Goal: Information Seeking & Learning: Learn about a topic

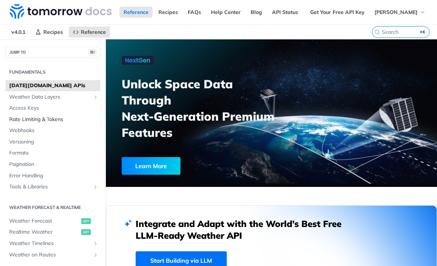
click at [38, 116] on span "Rate Limiting & Tokens" at bounding box center [53, 119] width 89 height 7
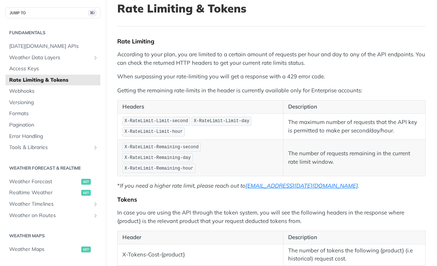
scroll to position [49, 0]
drag, startPoint x: 286, startPoint y: 76, endPoint x: 296, endPoint y: 76, distance: 9.9
click at [296, 76] on p "When surpassing your rate-limiting you will get a response with a 429 error cod…" at bounding box center [271, 76] width 308 height 8
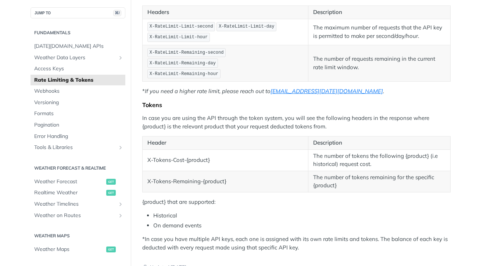
scroll to position [59, 0]
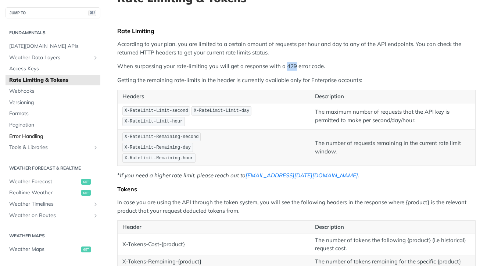
click at [38, 134] on span "Error Handling" at bounding box center [53, 136] width 89 height 7
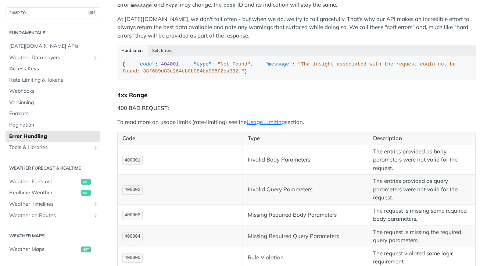
scroll to position [42, 0]
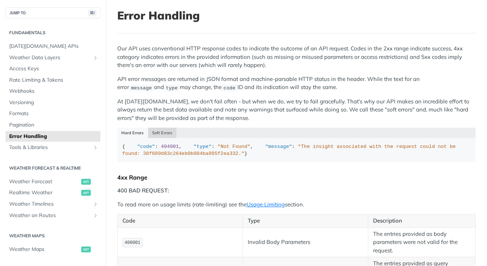
click at [159, 127] on button "Soft Errors" at bounding box center [162, 132] width 29 height 10
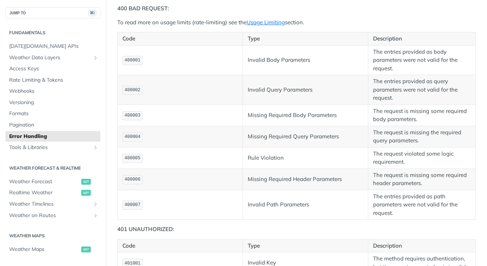
scroll to position [205, 0]
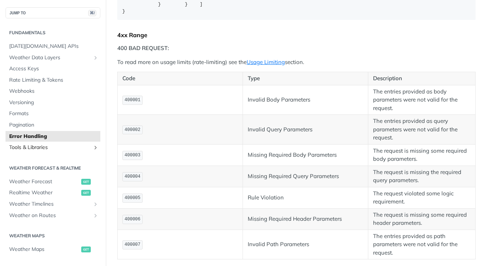
click at [35, 147] on span "Tools & Libraries" at bounding box center [50, 147] width 82 height 7
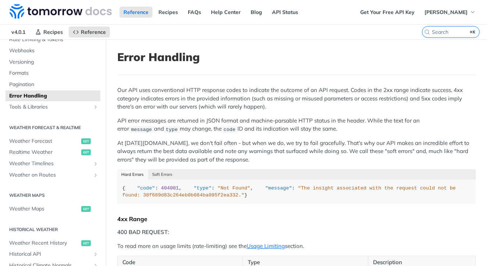
scroll to position [91, 0]
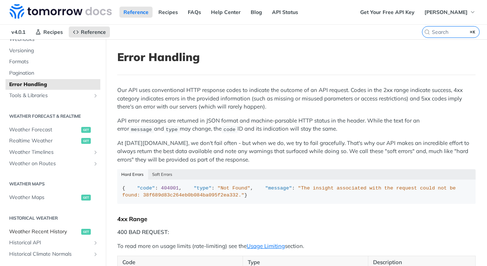
click at [48, 232] on span "Weather Recent History" at bounding box center [44, 231] width 70 height 7
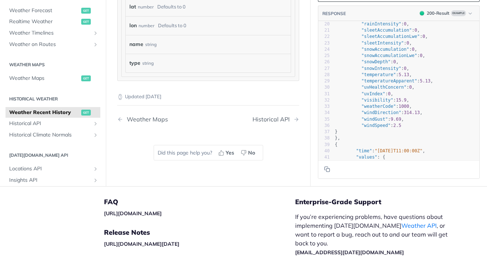
scroll to position [686, 0]
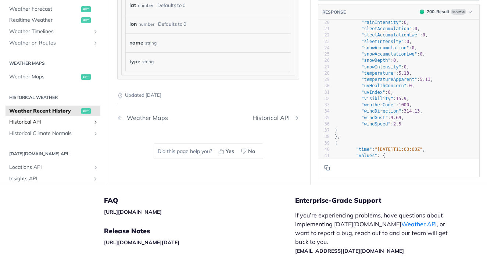
click at [49, 118] on span "Historical API" at bounding box center [50, 121] width 82 height 7
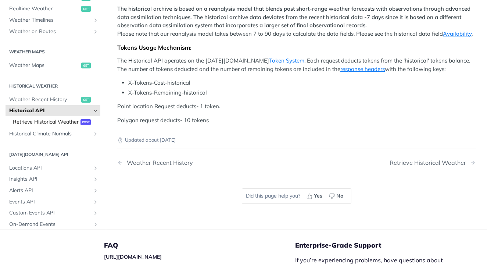
scroll to position [149, 0]
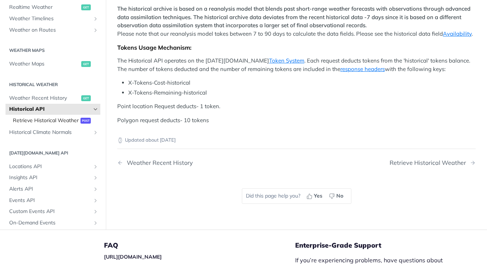
click at [54, 124] on span "Retrieve Historical Weather" at bounding box center [46, 120] width 66 height 7
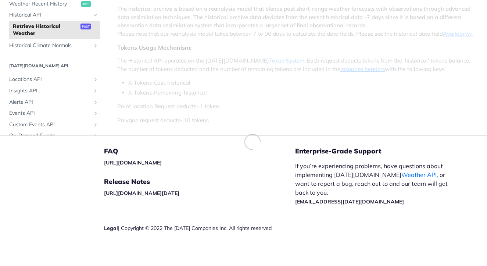
scroll to position [236, 0]
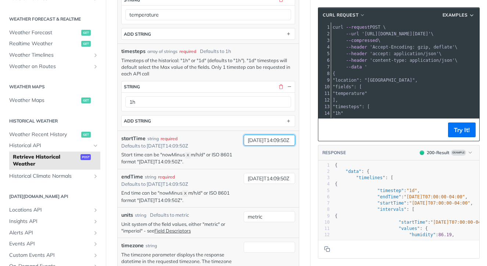
click at [252, 143] on input "[DATE]T14:09:50Z" at bounding box center [268, 139] width 51 height 11
drag, startPoint x: 252, startPoint y: 143, endPoint x: 243, endPoint y: 144, distance: 9.6
click at [252, 143] on input "[DATE]T14:09:50Z" at bounding box center [268, 139] width 51 height 11
click at [196, 157] on p "Start time can be "nowMinus X m/h/d" or ISO 8601 format "2019-03-20T14:09:50Z"." at bounding box center [180, 158] width 119 height 14
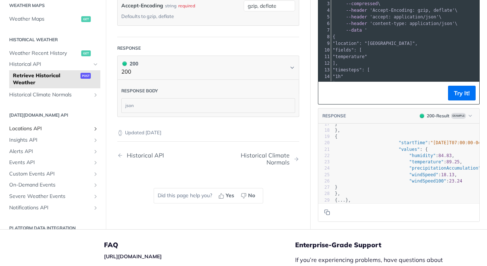
scroll to position [194, 0]
click at [45, 132] on span "Locations API" at bounding box center [50, 128] width 82 height 7
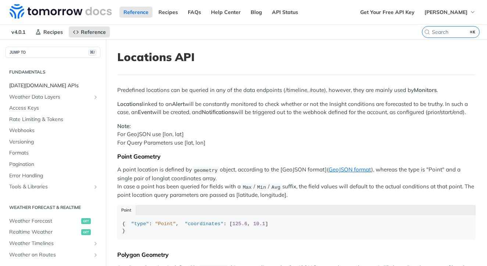
click at [41, 85] on span "[DATE][DOMAIN_NAME] APIs" at bounding box center [53, 85] width 89 height 7
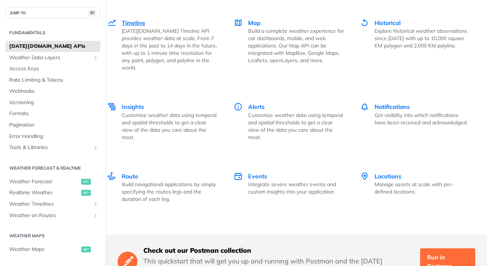
click at [134, 24] on span "Timeline" at bounding box center [134, 22] width 24 height 7
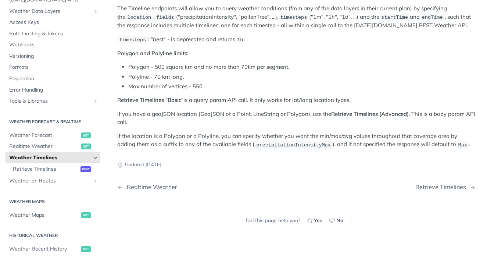
scroll to position [60, 0]
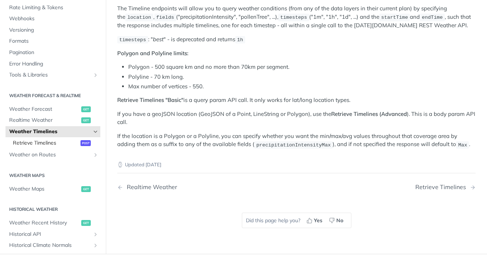
click at [41, 140] on span "Retrieve Timelines" at bounding box center [46, 142] width 66 height 7
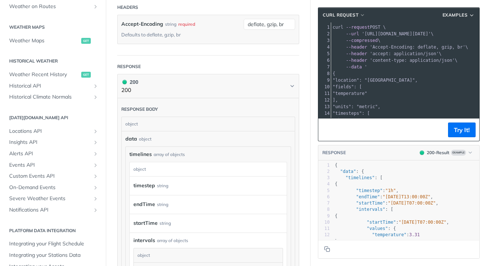
scroll to position [161, 0]
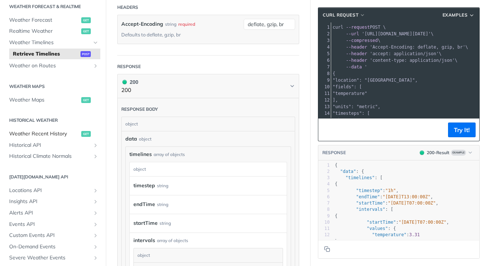
click at [37, 136] on span "Weather Recent History" at bounding box center [44, 133] width 70 height 7
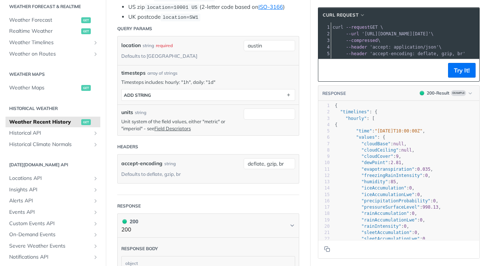
scroll to position [90, 0]
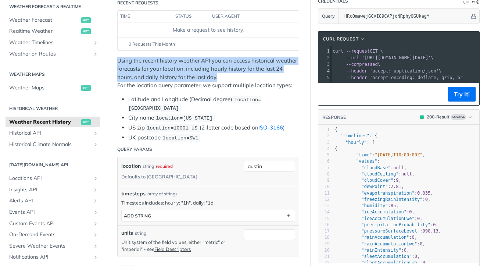
drag, startPoint x: 235, startPoint y: 77, endPoint x: 160, endPoint y: 66, distance: 76.6
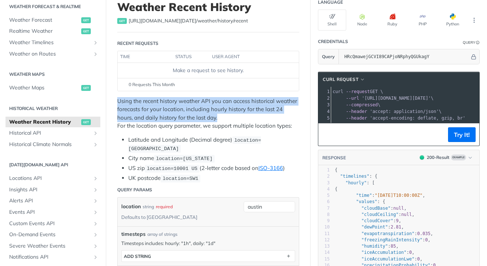
scroll to position [8, 0]
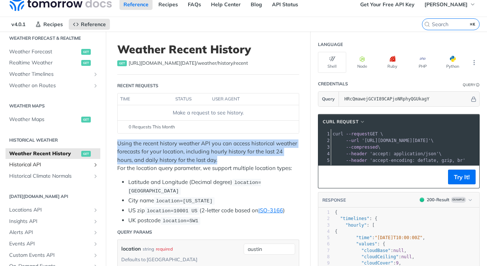
click at [54, 164] on span "Historical API" at bounding box center [50, 164] width 82 height 7
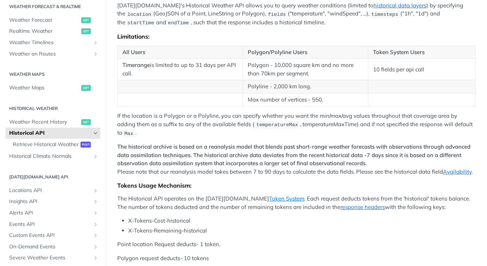
scroll to position [121, 0]
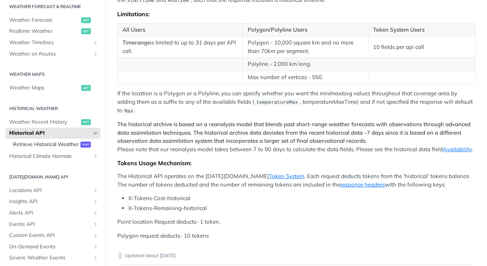
click at [45, 145] on span "Retrieve Historical Weather" at bounding box center [46, 144] width 66 height 7
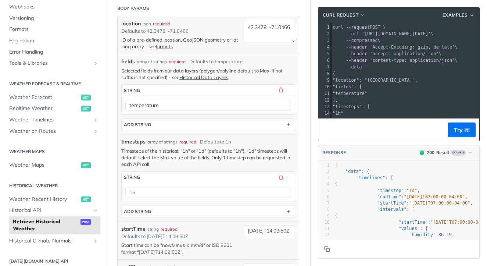
scroll to position [154, 0]
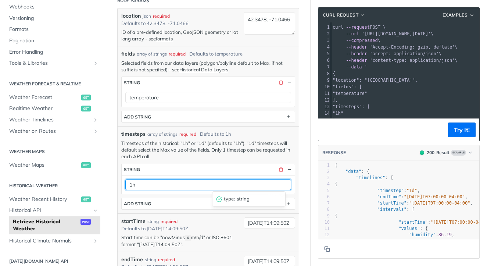
click at [136, 184] on input "1h" at bounding box center [208, 184] width 166 height 11
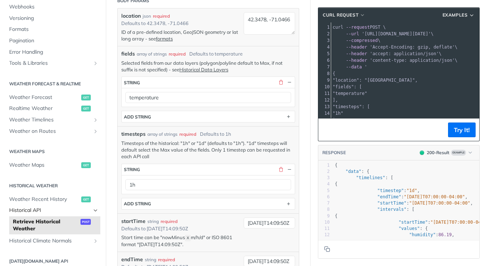
click at [38, 210] on span "Historical API" at bounding box center [50, 209] width 82 height 7
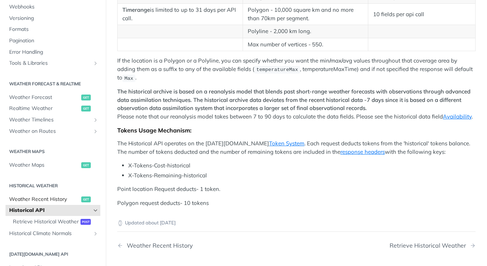
click at [40, 200] on span "Weather Recent History" at bounding box center [44, 198] width 70 height 7
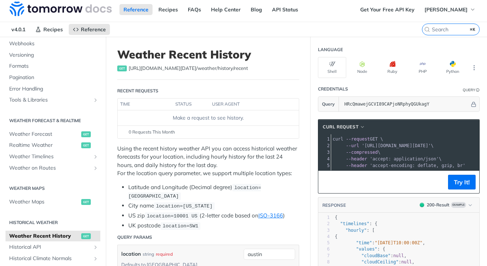
scroll to position [45, 0]
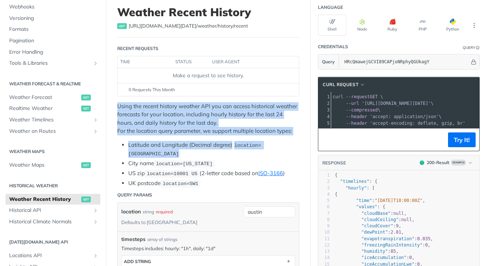
drag, startPoint x: 164, startPoint y: 152, endPoint x: 115, endPoint y: 106, distance: 67.1
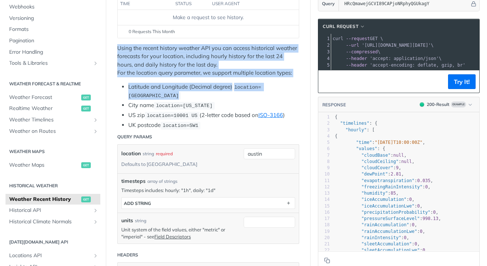
scroll to position [210, 0]
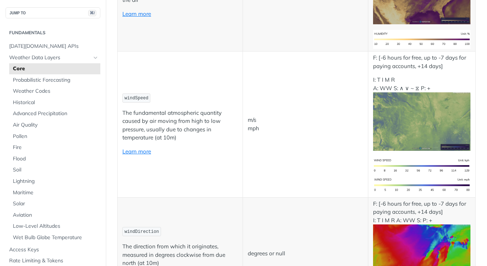
scroll to position [556, 0]
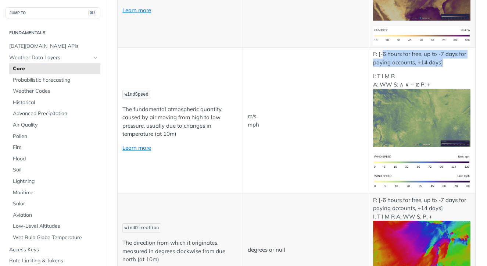
drag, startPoint x: 378, startPoint y: 50, endPoint x: 461, endPoint y: 58, distance: 84.1
click at [461, 58] on p "F: [-6 hours for free, up to -7 days for paying accounts, +14 days]" at bounding box center [421, 58] width 97 height 17
click at [458, 61] on p "F: [-6 hours for free, up to -7 days for paying accounts, +14 days]" at bounding box center [421, 58] width 97 height 17
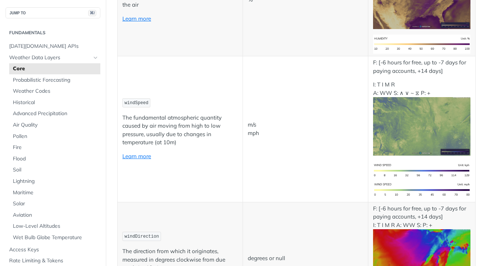
scroll to position [547, 0]
